Goal: Transaction & Acquisition: Purchase product/service

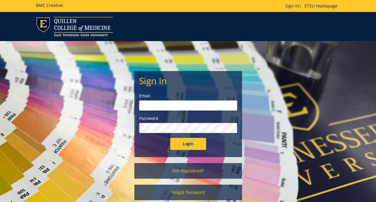
type input "[EMAIL_ADDRESS][DOMAIN_NAME]"
click at [194, 149] on input "Login" at bounding box center [188, 144] width 36 height 12
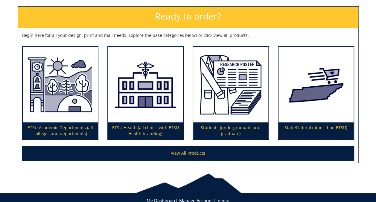
scroll to position [102, 0]
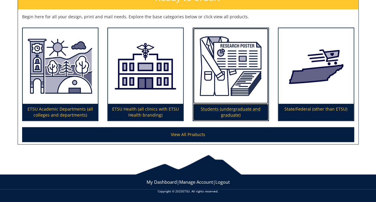
click at [227, 94] on img at bounding box center [230, 65] width 75 height 75
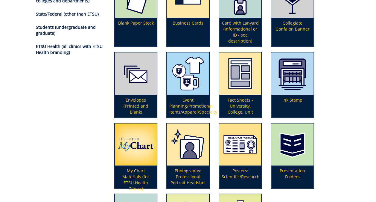
scroll to position [107, 0]
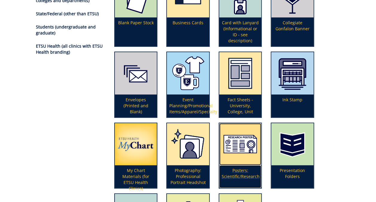
click at [244, 138] on img at bounding box center [240, 144] width 42 height 42
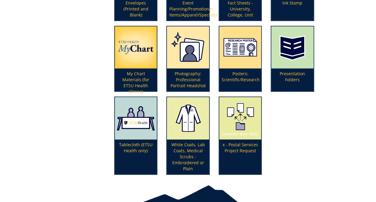
scroll to position [194, 0]
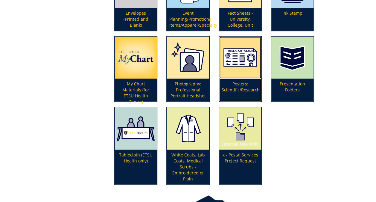
click at [234, 87] on p "Posters: Scientific/Research" at bounding box center [240, 89] width 42 height 23
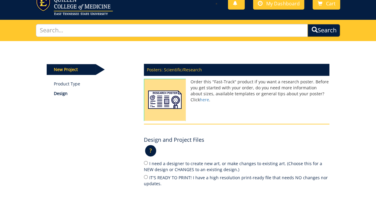
scroll to position [34, 0]
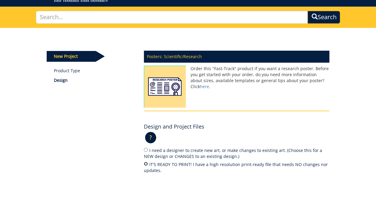
click at [146, 163] on input "IT'S READY TO PRINT! I have a high resolution print-ready file that needs NO ch…" at bounding box center [146, 164] width 4 height 4
radio input "true"
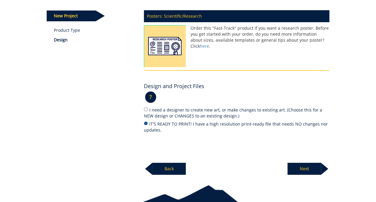
scroll to position [105, 0]
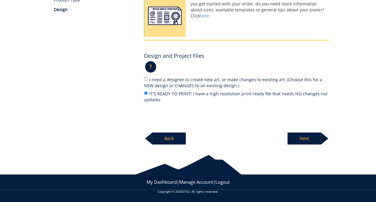
click at [308, 137] on p "Next" at bounding box center [305, 138] width 34 height 12
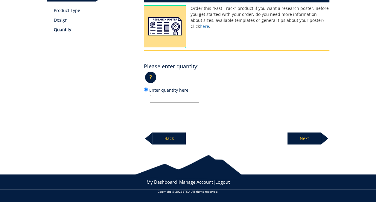
click at [191, 98] on input "Enter quantity here:" at bounding box center [174, 99] width 49 height 8
type input "1"
click at [316, 141] on p "Next" at bounding box center [305, 138] width 34 height 12
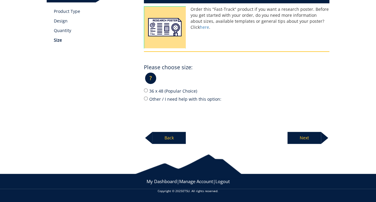
scroll to position [93, 0]
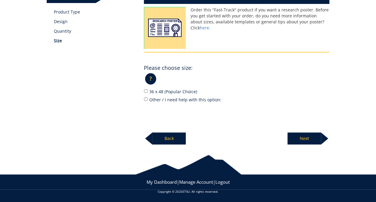
click at [160, 91] on label "36 x 48 (Popular Choice)" at bounding box center [237, 91] width 186 height 7
click at [148, 91] on input "36 x 48 (Popular Choice)" at bounding box center [146, 91] width 4 height 4
radio input "true"
click at [297, 135] on p "Next" at bounding box center [305, 138] width 34 height 12
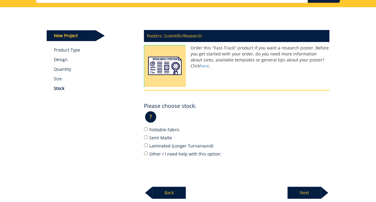
scroll to position [0, 0]
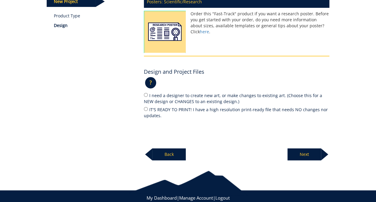
scroll to position [88, 0]
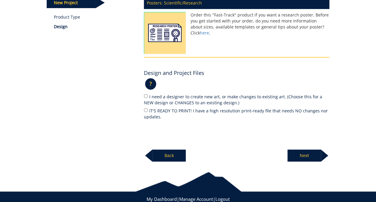
click at [177, 100] on label "I need a designer to create new art, or make changes to existing art. (Choose t…" at bounding box center [237, 99] width 186 height 13
click at [148, 98] on input "I need a designer to create new art, or make changes to existing art. (Choose t…" at bounding box center [146, 96] width 4 height 4
radio input "true"
click at [296, 149] on p "Next" at bounding box center [305, 155] width 34 height 12
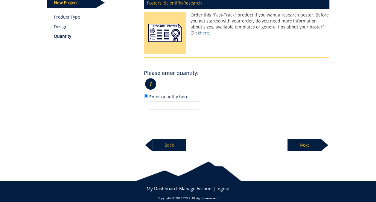
click at [197, 106] on input "Enter quantity here:" at bounding box center [174, 106] width 49 height 8
type input "1"
click at [308, 147] on p "Next" at bounding box center [305, 145] width 34 height 12
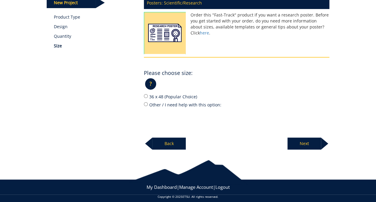
click at [172, 94] on label "36 x 48 (Popular Choice)" at bounding box center [237, 96] width 186 height 7
click at [148, 94] on input "36 x 48 (Popular Choice)" at bounding box center [146, 96] width 4 height 4
radio input "true"
click at [308, 144] on p "Next" at bounding box center [305, 143] width 34 height 12
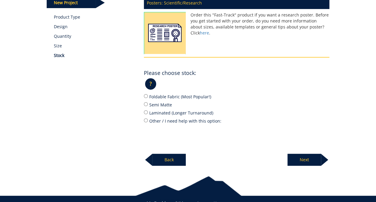
click at [164, 104] on label "Semi Matte" at bounding box center [237, 104] width 186 height 7
click at [148, 104] on input "Semi Matte" at bounding box center [146, 104] width 4 height 4
radio input "true"
click at [311, 159] on p "Next" at bounding box center [305, 160] width 34 height 12
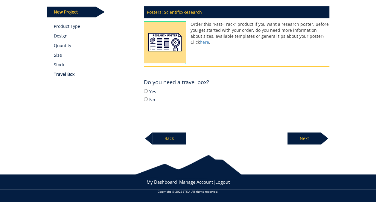
click at [149, 91] on label "Yes" at bounding box center [237, 91] width 186 height 7
click at [148, 91] on input "Yes" at bounding box center [146, 91] width 4 height 4
radio input "true"
click at [303, 140] on p "Next" at bounding box center [305, 138] width 34 height 12
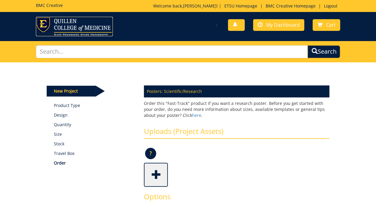
click at [94, 30] on img at bounding box center [74, 26] width 77 height 19
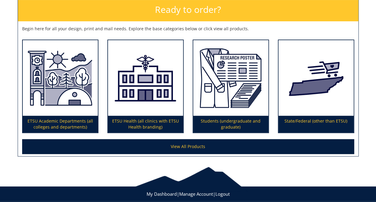
scroll to position [102, 0]
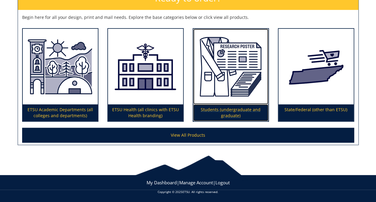
click at [241, 101] on img at bounding box center [230, 66] width 75 height 75
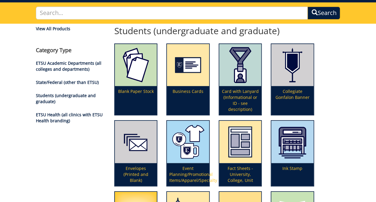
scroll to position [38, 0]
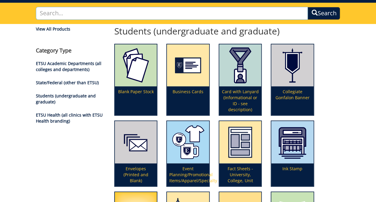
click at [117, 13] on input "text" at bounding box center [172, 13] width 272 height 13
type input "poster templates"
click at [308, 7] on button "Search" at bounding box center [324, 13] width 33 height 13
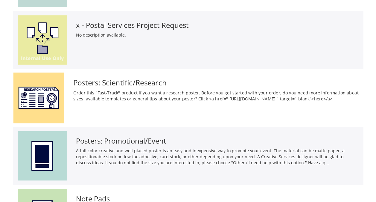
scroll to position [171, 0]
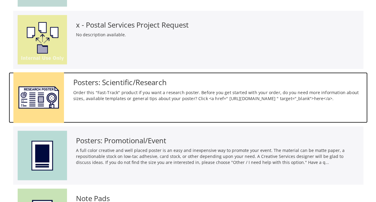
click at [113, 102] on p "Order this "Fast-Track" product if you want a research poster. Before you get s…" at bounding box center [218, 95] width 290 height 12
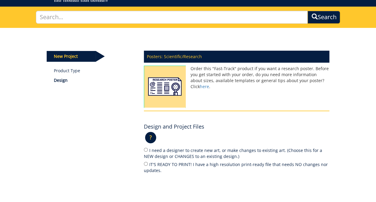
scroll to position [35, 0]
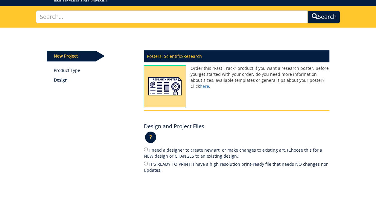
click at [174, 83] on img at bounding box center [165, 87] width 42 height 45
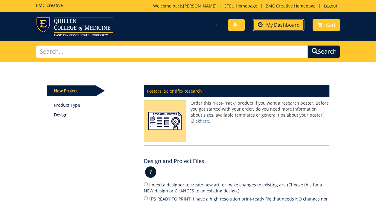
click at [284, 28] on span "My Dashboard" at bounding box center [282, 25] width 33 height 7
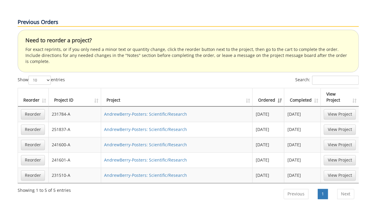
scroll to position [343, 0]
click at [156, 111] on link "AndrewBerry-Posters: Scientific/Research" at bounding box center [145, 114] width 83 height 6
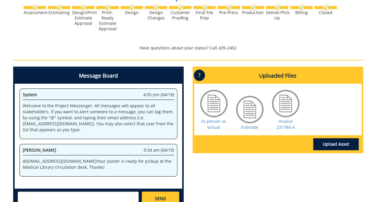
scroll to position [217, 0]
